Goal: Information Seeking & Learning: Find specific page/section

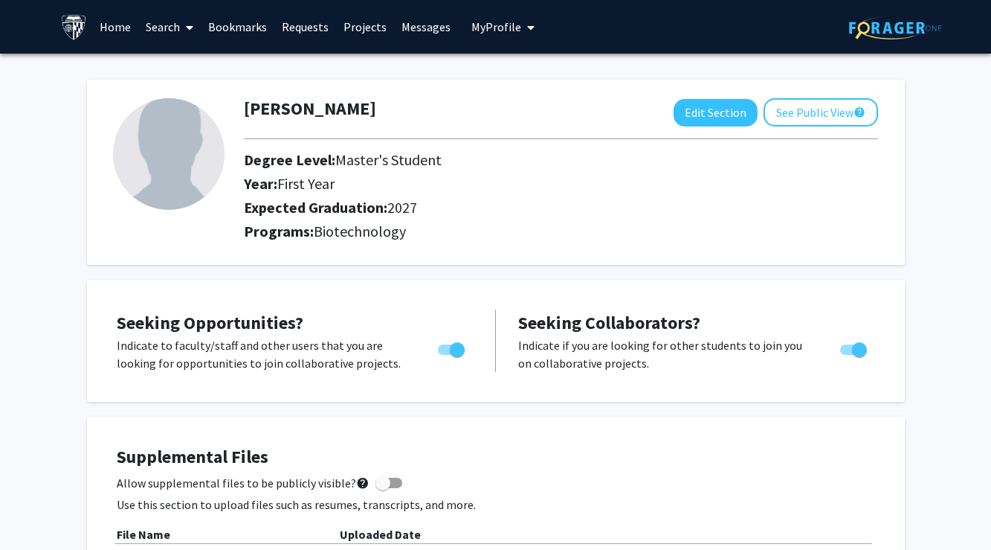
click at [172, 26] on link "Search" at bounding box center [169, 27] width 62 height 52
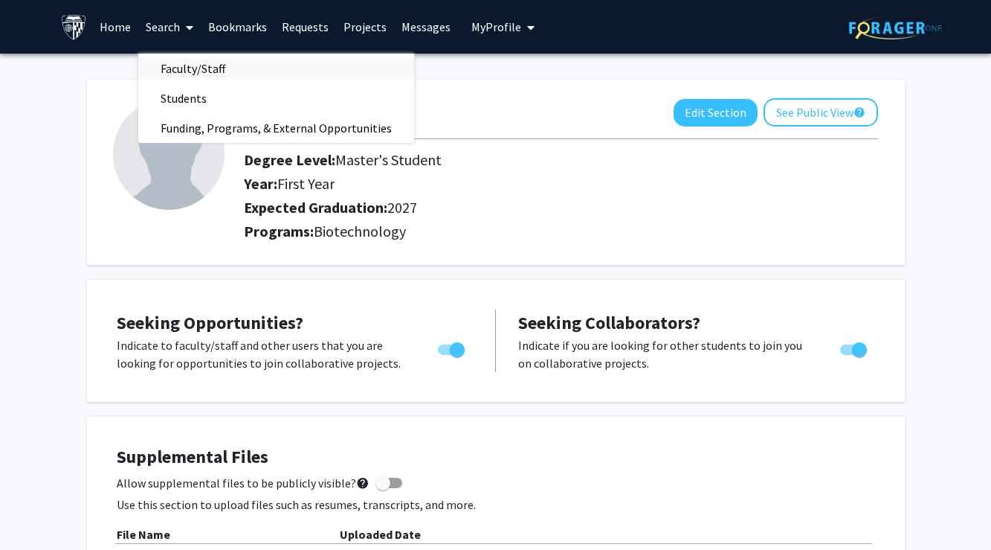
click at [206, 64] on span "Faculty/Staff" at bounding box center [192, 69] width 109 height 30
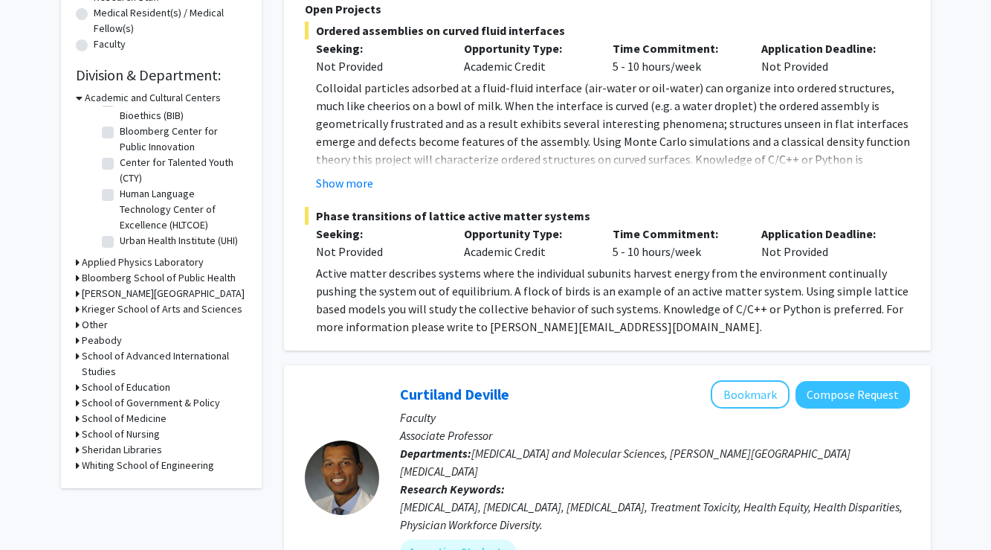
scroll to position [393, 0]
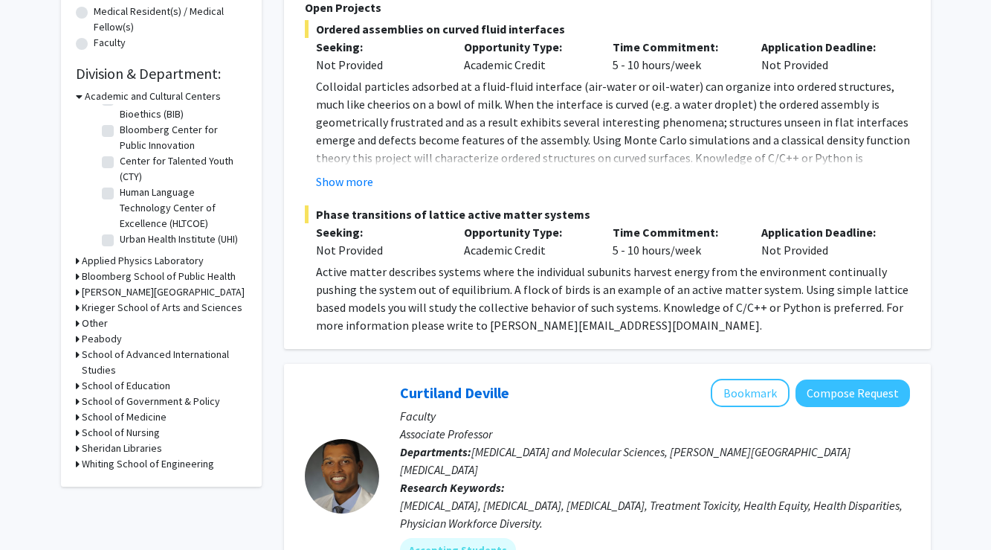
click at [162, 422] on h3 "School of Medicine" at bounding box center [124, 417] width 85 height 16
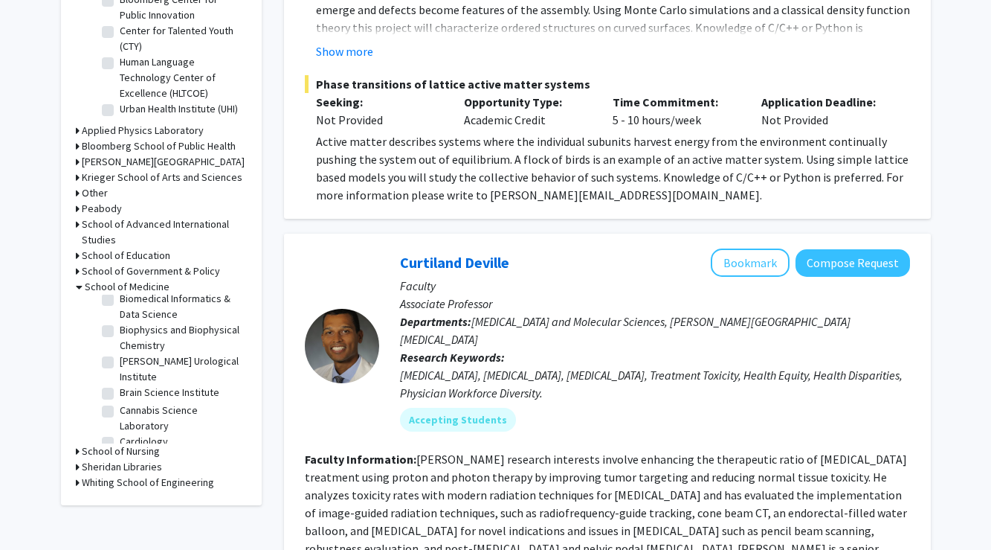
scroll to position [289, 0]
click at [184, 380] on label "Brain Science Institute" at bounding box center [170, 388] width 100 height 16
click at [129, 380] on input "Brain Science Institute" at bounding box center [125, 385] width 10 height 10
checkbox input "true"
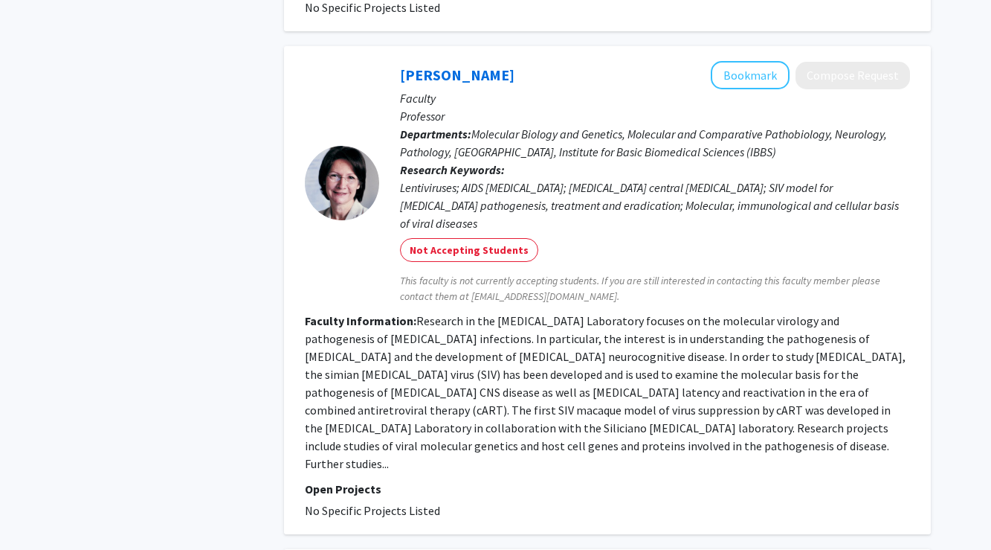
scroll to position [1680, 0]
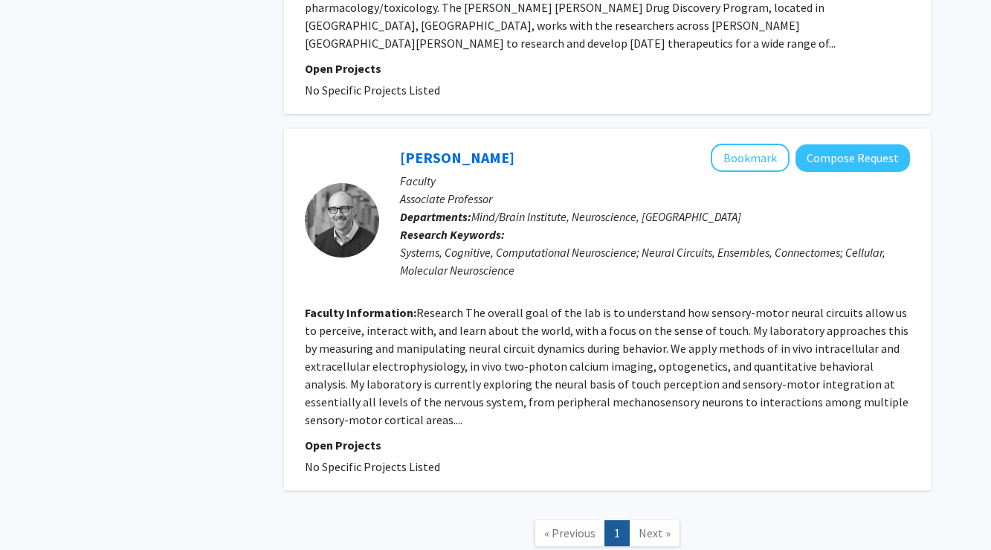
scroll to position [2530, 0]
click at [659, 526] on span "Next »" at bounding box center [655, 533] width 32 height 15
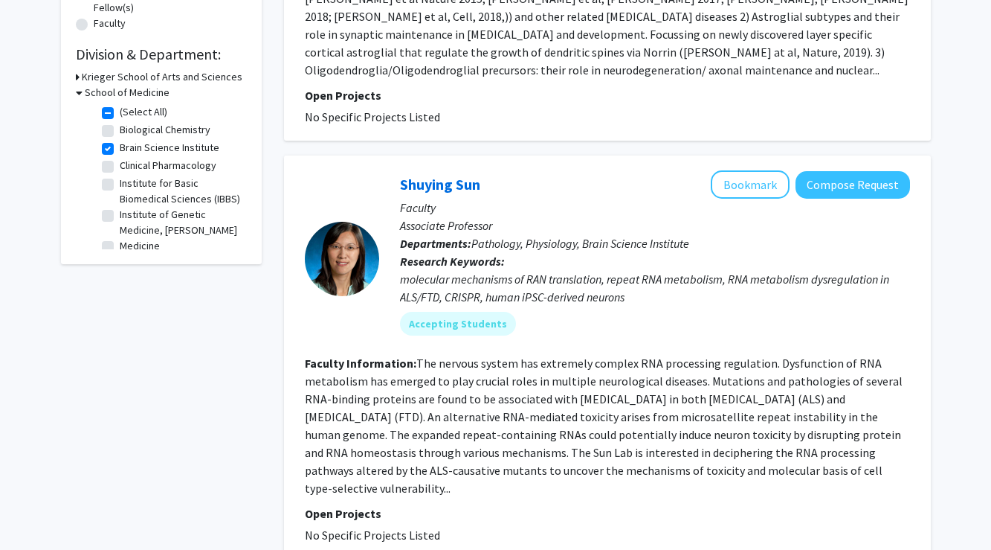
scroll to position [410, 0]
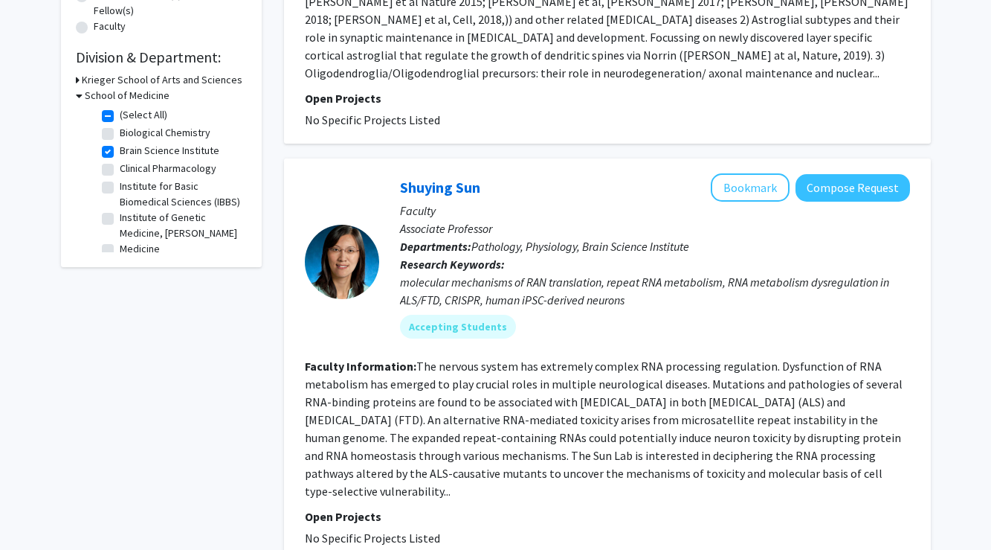
click at [198, 170] on label "Clinical Pharmacology" at bounding box center [168, 169] width 97 height 16
click at [129, 170] on input "Clinical Pharmacology" at bounding box center [125, 166] width 10 height 10
checkbox input "true"
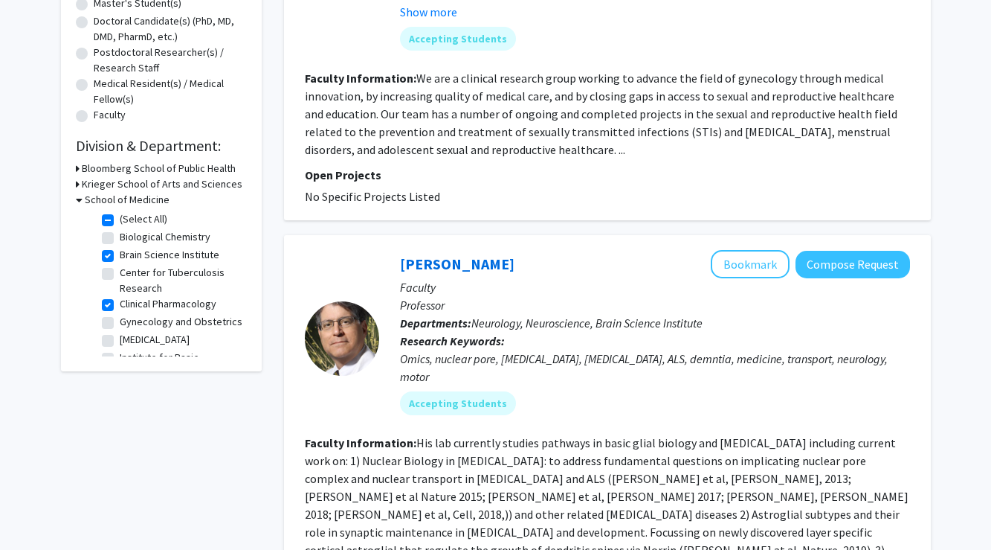
scroll to position [196, 0]
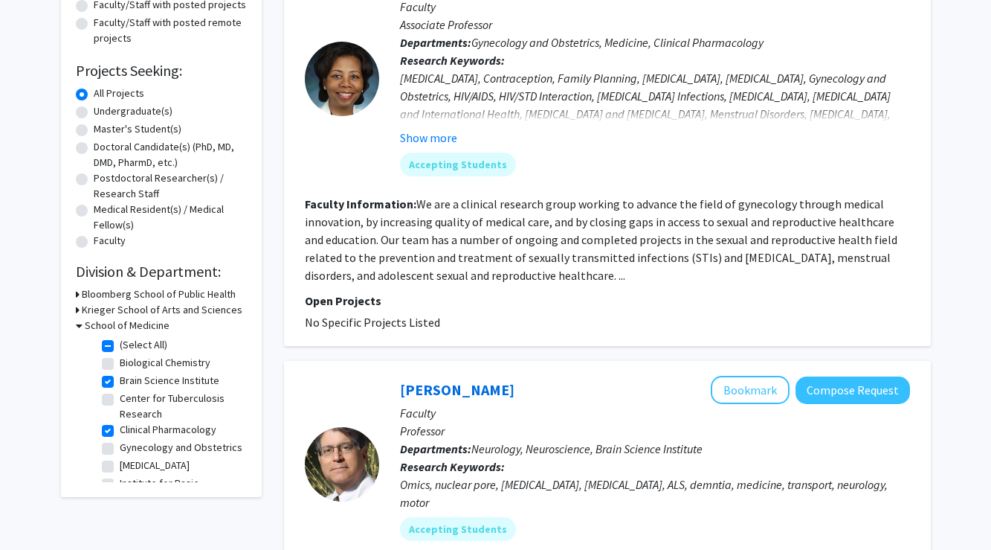
click at [164, 383] on label "Brain Science Institute" at bounding box center [170, 381] width 100 height 16
click at [129, 382] on input "Brain Science Institute" at bounding box center [125, 378] width 10 height 10
checkbox input "false"
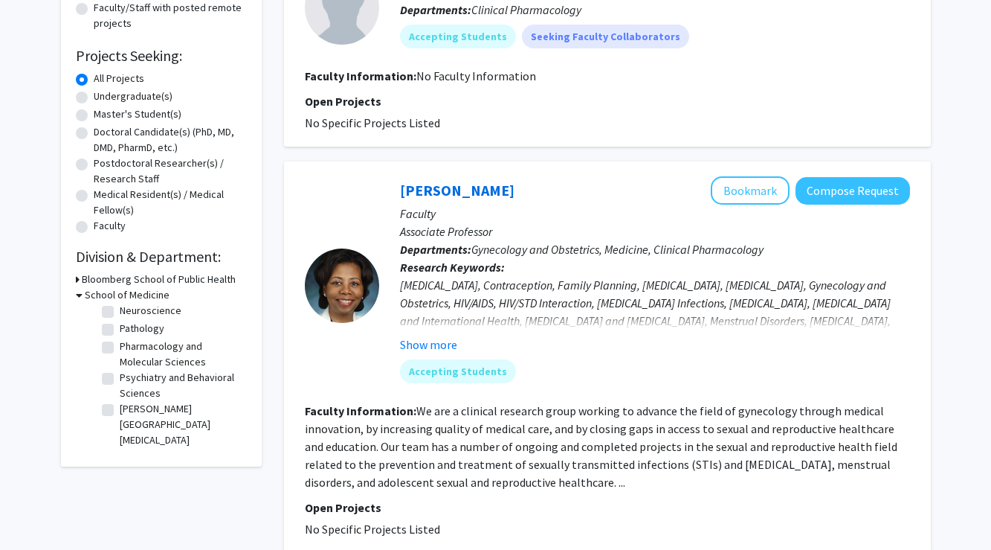
scroll to position [160, 0]
click at [189, 348] on label "Pharmacology and Molecular Sciences" at bounding box center [181, 353] width 123 height 31
click at [129, 348] on input "Pharmacology and Molecular Sciences" at bounding box center [125, 343] width 10 height 10
checkbox input "true"
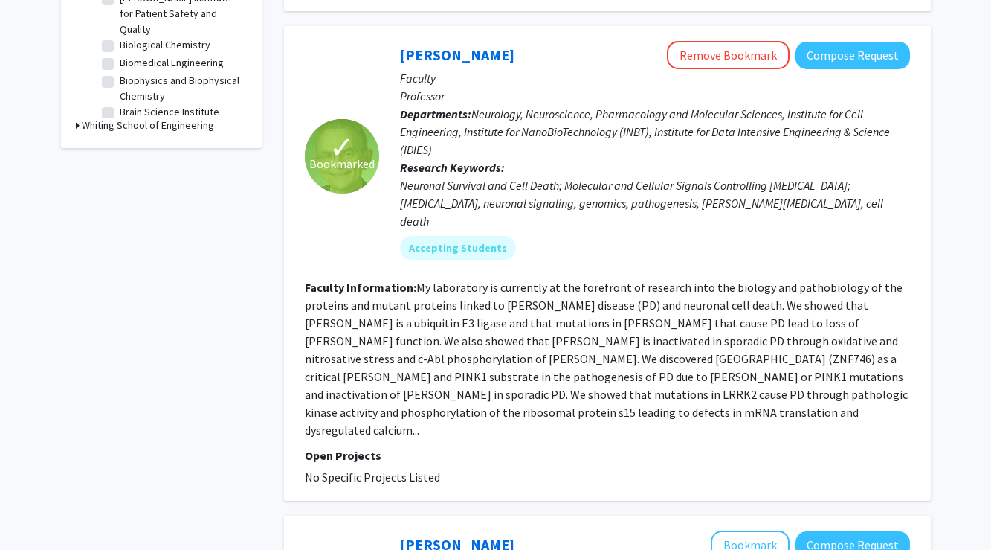
scroll to position [560, 0]
